Goal: Information Seeking & Learning: Learn about a topic

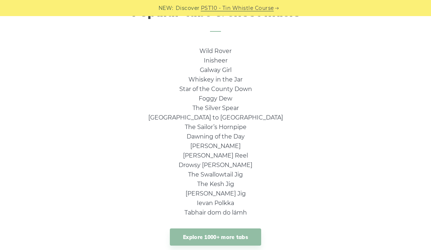
scroll to position [581, 0]
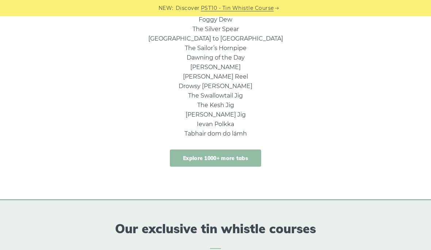
click at [239, 152] on link "Explore 1000+ more tabs" at bounding box center [215, 157] width 91 height 17
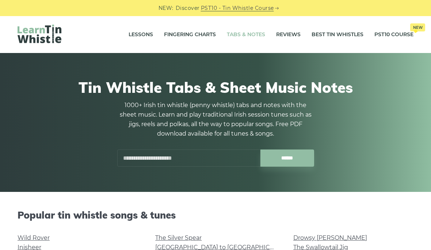
click at [248, 37] on link "Tabs & Notes" at bounding box center [246, 35] width 38 height 18
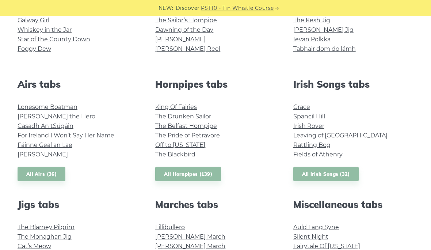
scroll to position [236, 0]
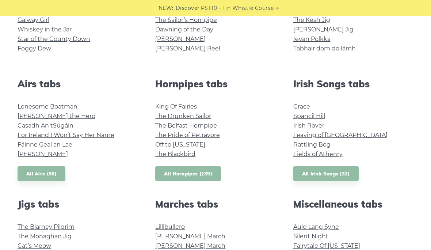
click at [212, 170] on link "All Hornpipes (139)" at bounding box center [188, 173] width 66 height 15
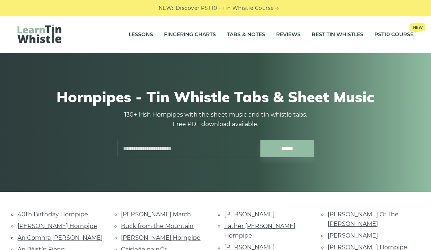
scroll to position [13, 0]
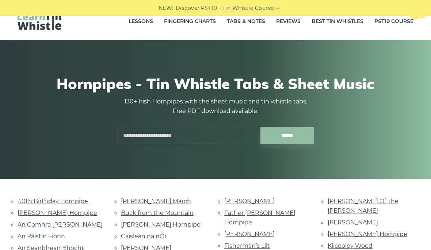
click at [44, 28] on img at bounding box center [40, 20] width 44 height 19
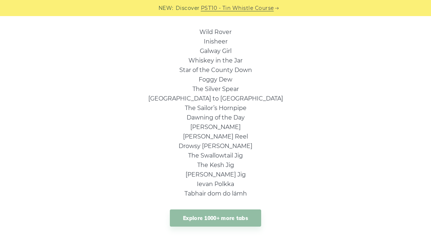
scroll to position [521, 0]
click at [228, 105] on link "The Sailor’s Hornpipe" at bounding box center [216, 107] width 62 height 7
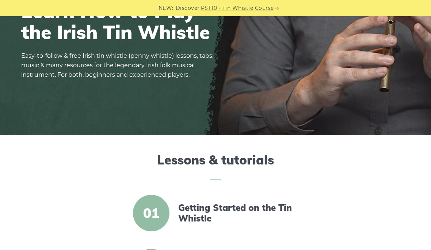
scroll to position [0, 0]
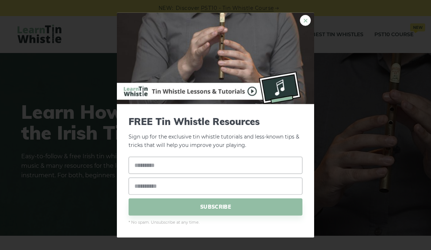
click at [303, 26] on link "×" at bounding box center [305, 20] width 11 height 11
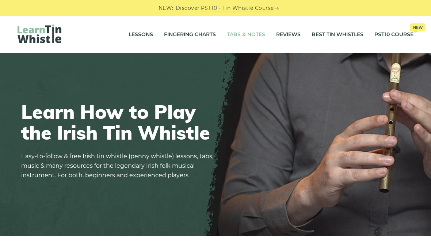
click at [243, 34] on link "Tabs & Notes" at bounding box center [246, 35] width 38 height 18
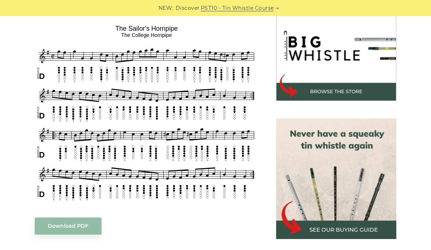
scroll to position [227, 0]
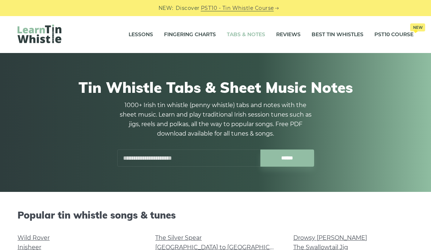
click at [195, 154] on input "text" at bounding box center [188, 157] width 143 height 17
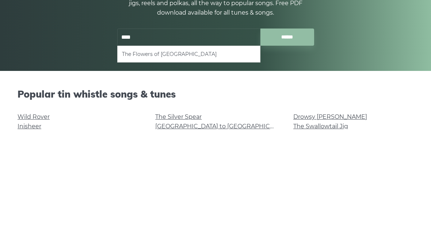
click at [207, 170] on li "The Flowers of Edinburgh" at bounding box center [189, 174] width 134 height 9
type input "**********"
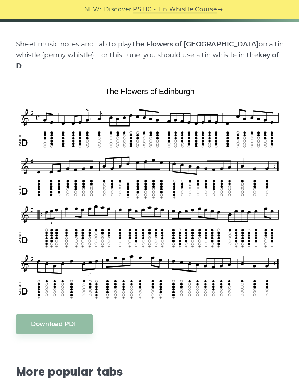
scroll to position [146, 0]
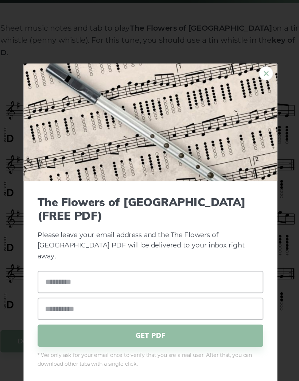
click at [234, 69] on link "×" at bounding box center [239, 74] width 11 height 11
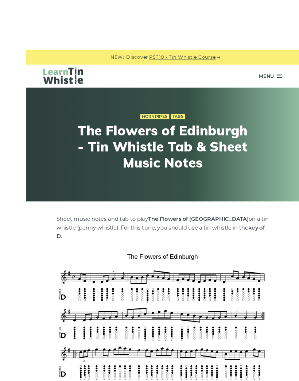
scroll to position [3, 0]
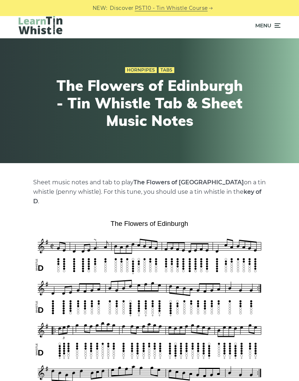
click at [271, 29] on span "Menu" at bounding box center [263, 25] width 16 height 18
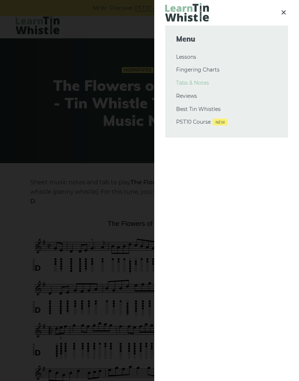
click at [203, 83] on link "Tabs & Notes" at bounding box center [226, 83] width 101 height 9
click at [100, 188] on div at bounding box center [149, 190] width 299 height 381
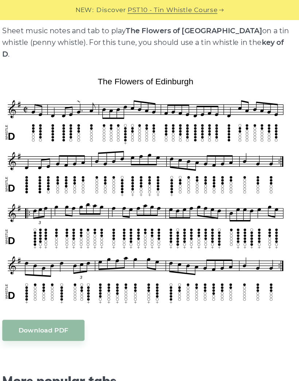
scroll to position [159, 0]
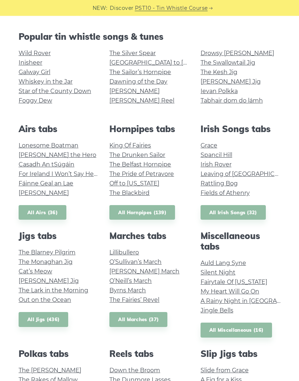
scroll to position [153, 0]
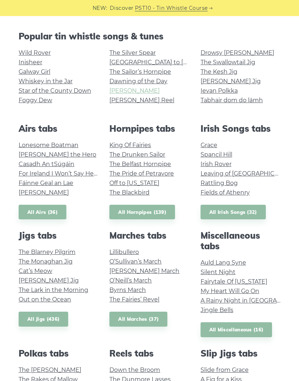
click at [127, 89] on link "[PERSON_NAME]" at bounding box center [134, 90] width 50 height 7
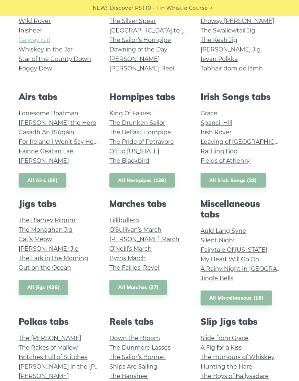
click at [44, 39] on link "Galway Girl" at bounding box center [35, 39] width 32 height 7
click at [248, 30] on link "The Swallowtail Jig" at bounding box center [228, 30] width 55 height 7
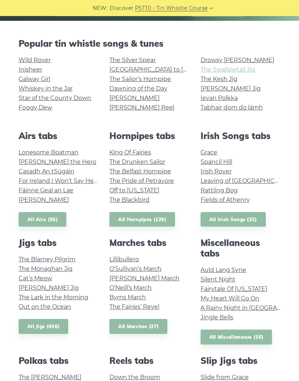
scroll to position [145, 0]
click at [154, 162] on link "The Drunken Sailor" at bounding box center [137, 162] width 56 height 7
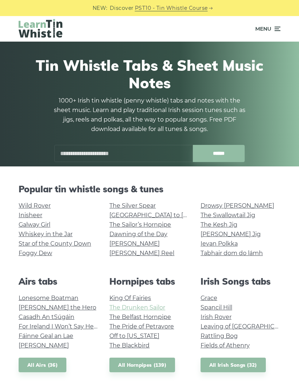
scroll to position [146, 0]
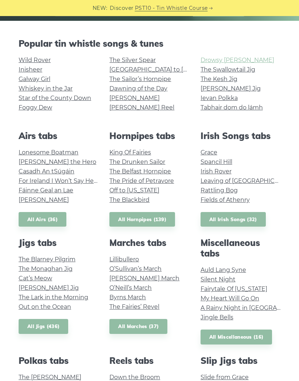
click at [233, 57] on link "Drowsy [PERSON_NAME]" at bounding box center [238, 60] width 74 height 7
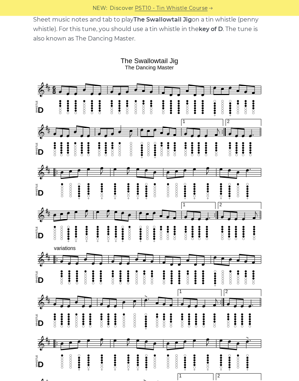
scroll to position [190, 0]
